Goal: Information Seeking & Learning: Understand process/instructions

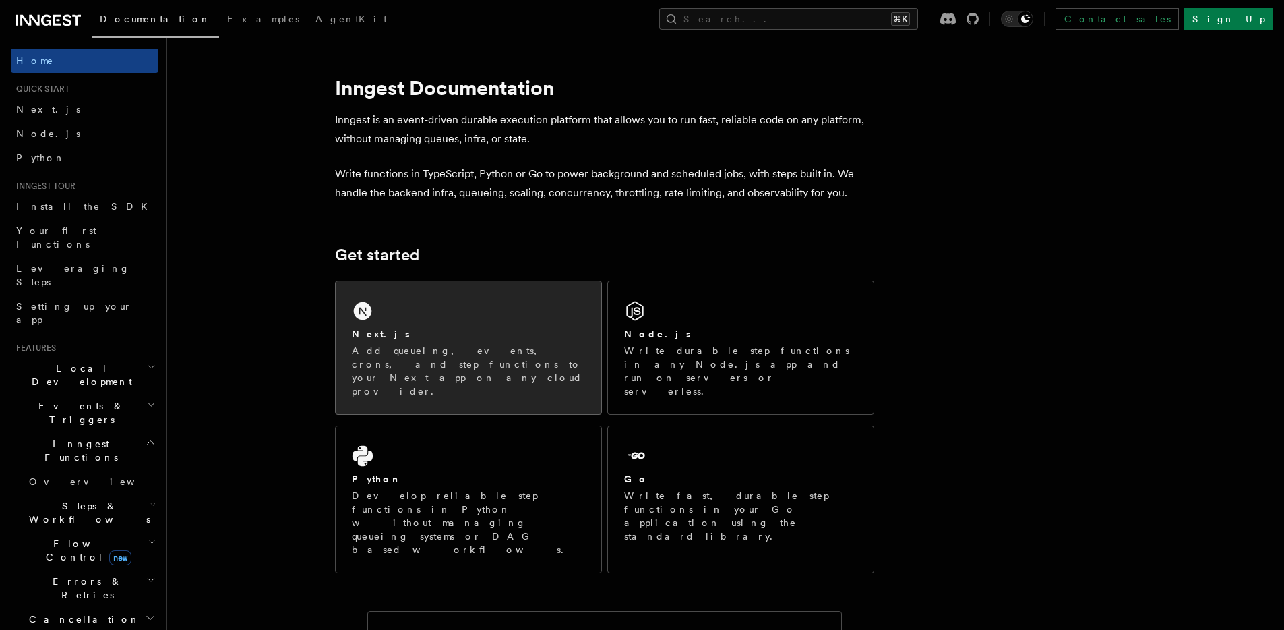
click at [492, 317] on div "Next.js Add queueing, events, crons, and step functions to your Next app on any…" at bounding box center [469, 347] width 266 height 133
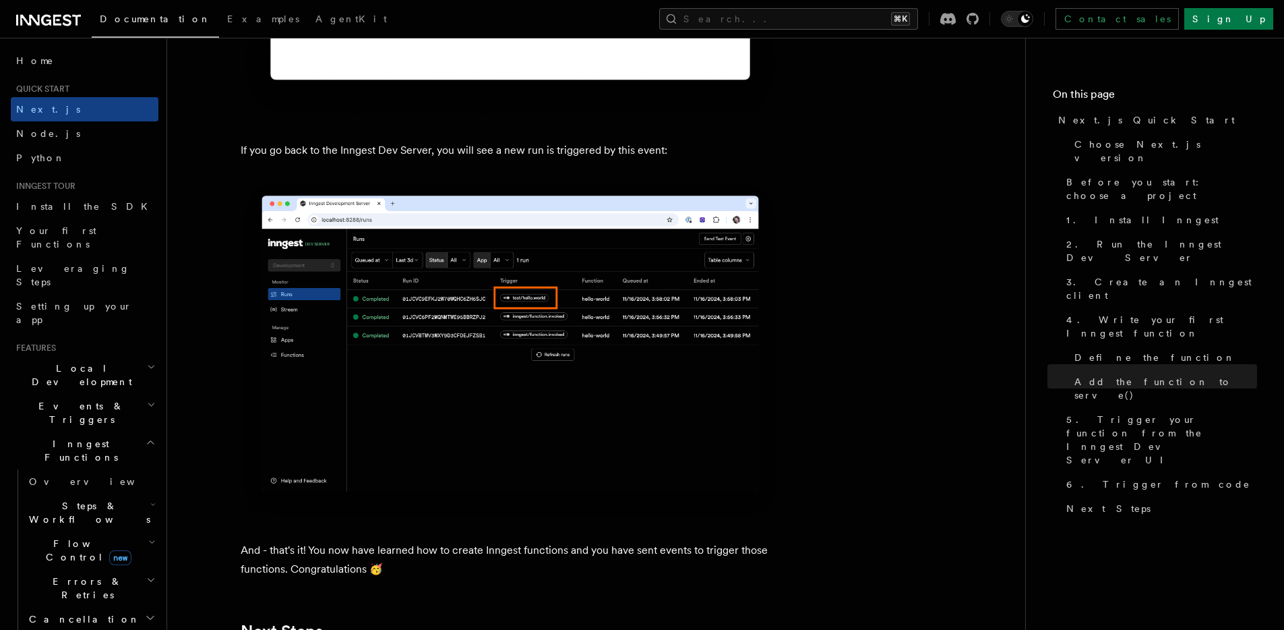
scroll to position [8319, 0]
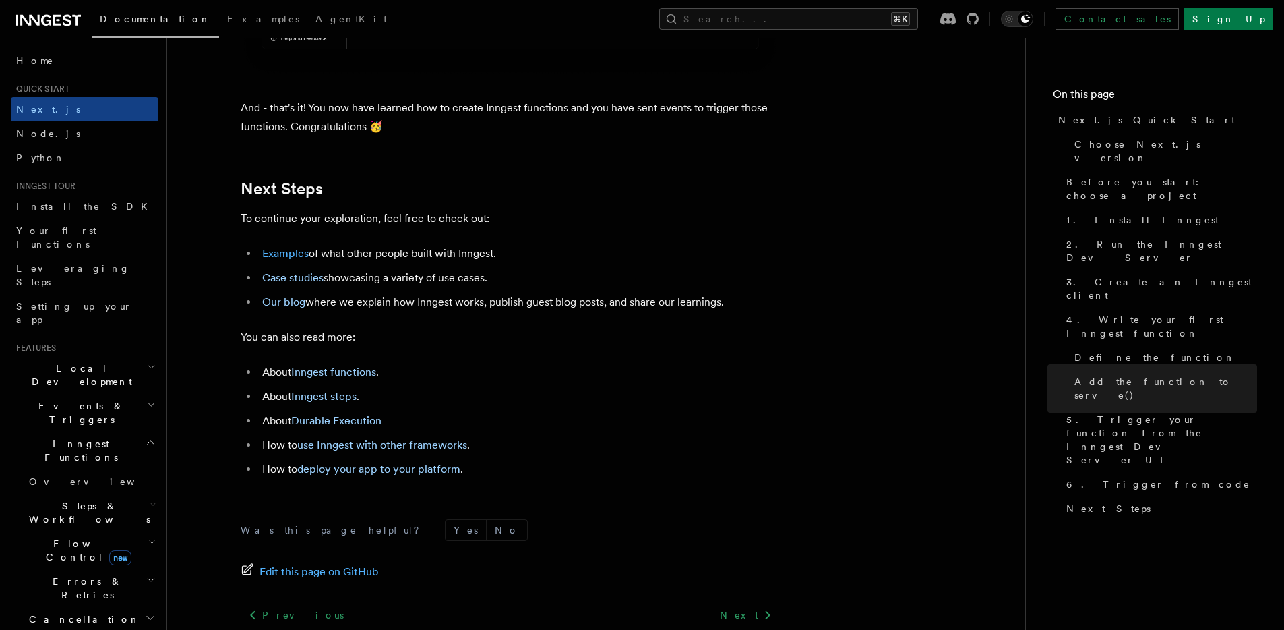
click at [268, 260] on link "Examples" at bounding box center [285, 253] width 47 height 13
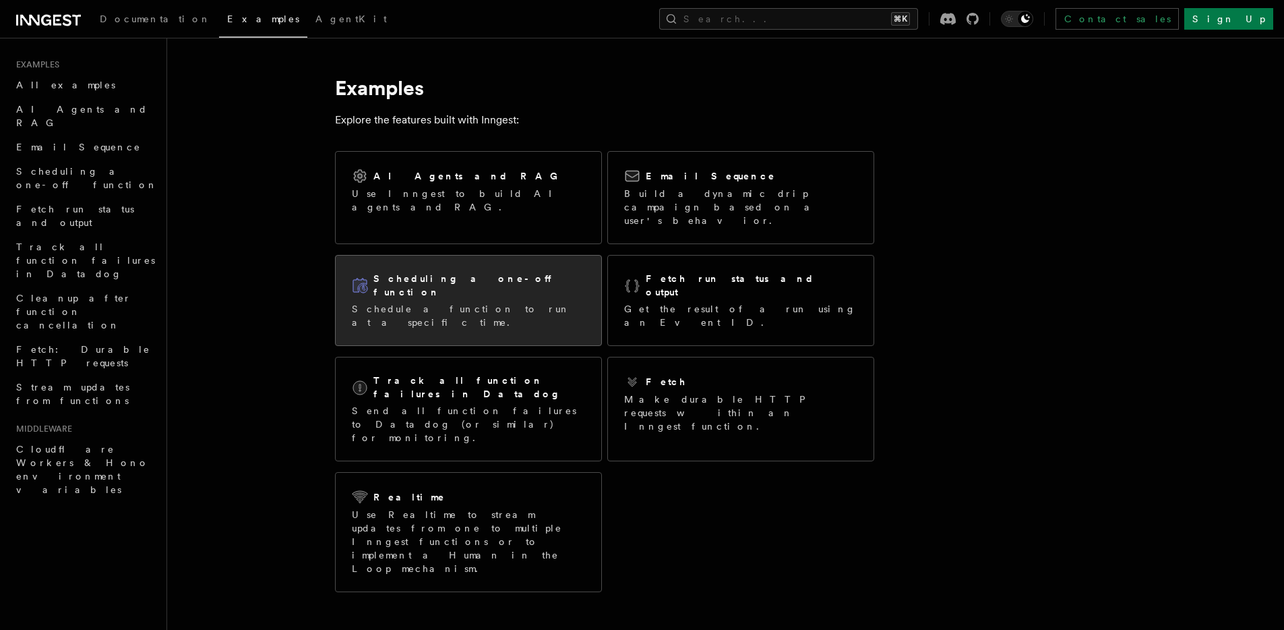
click at [531, 272] on div "Scheduling a one-off function" at bounding box center [468, 286] width 233 height 28
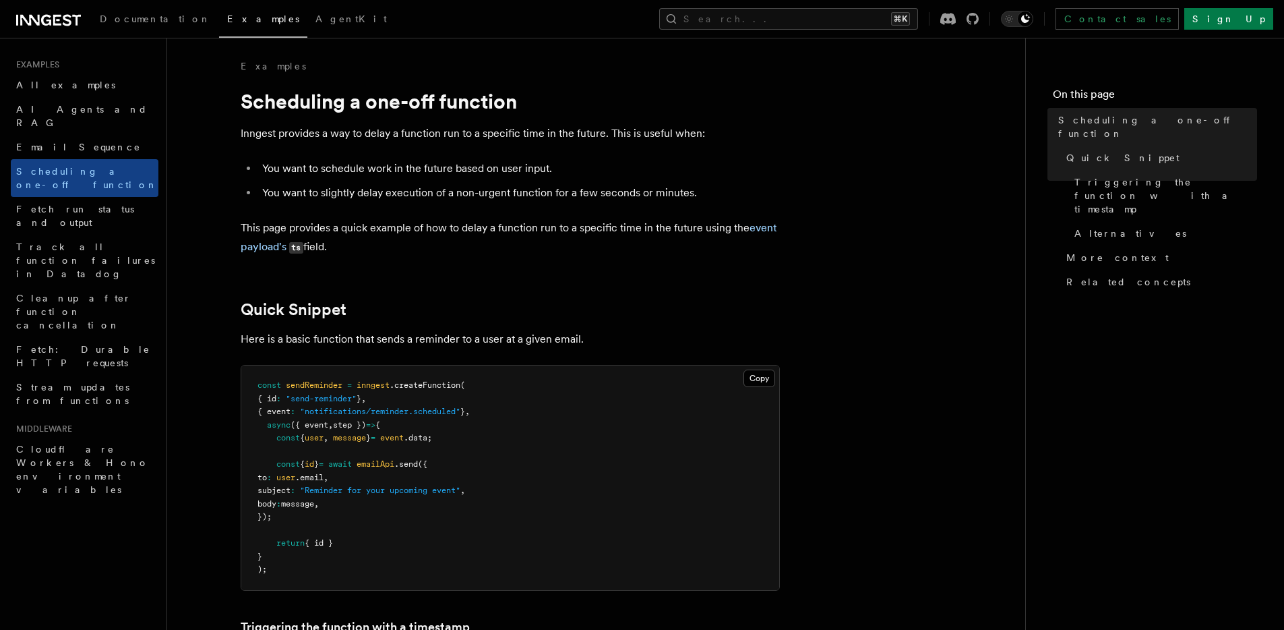
click at [54, 18] on icon at bounding box center [57, 20] width 8 height 11
